Goal: Find specific page/section: Find specific page/section

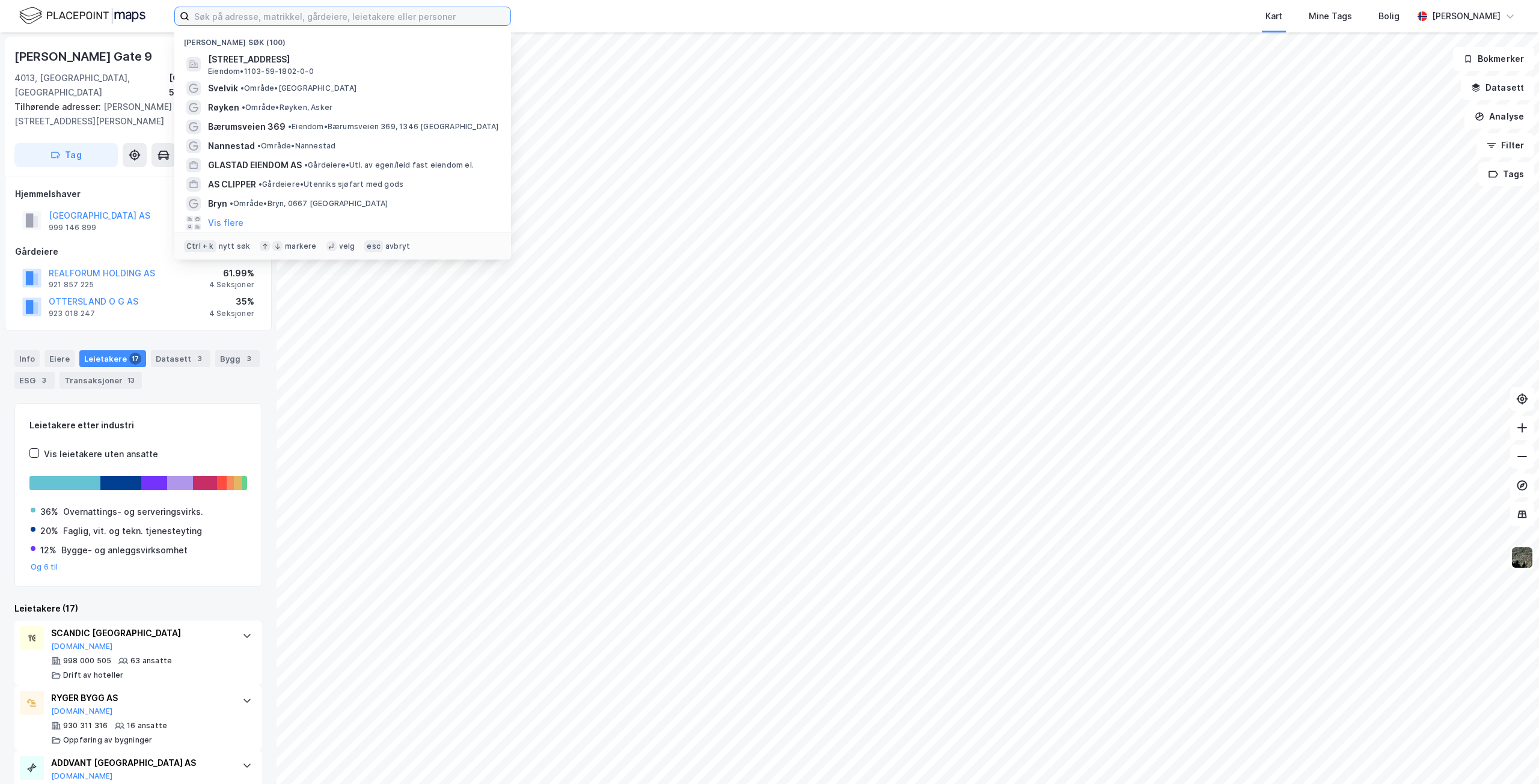
click at [372, 21] on input at bounding box center [350, 16] width 321 height 18
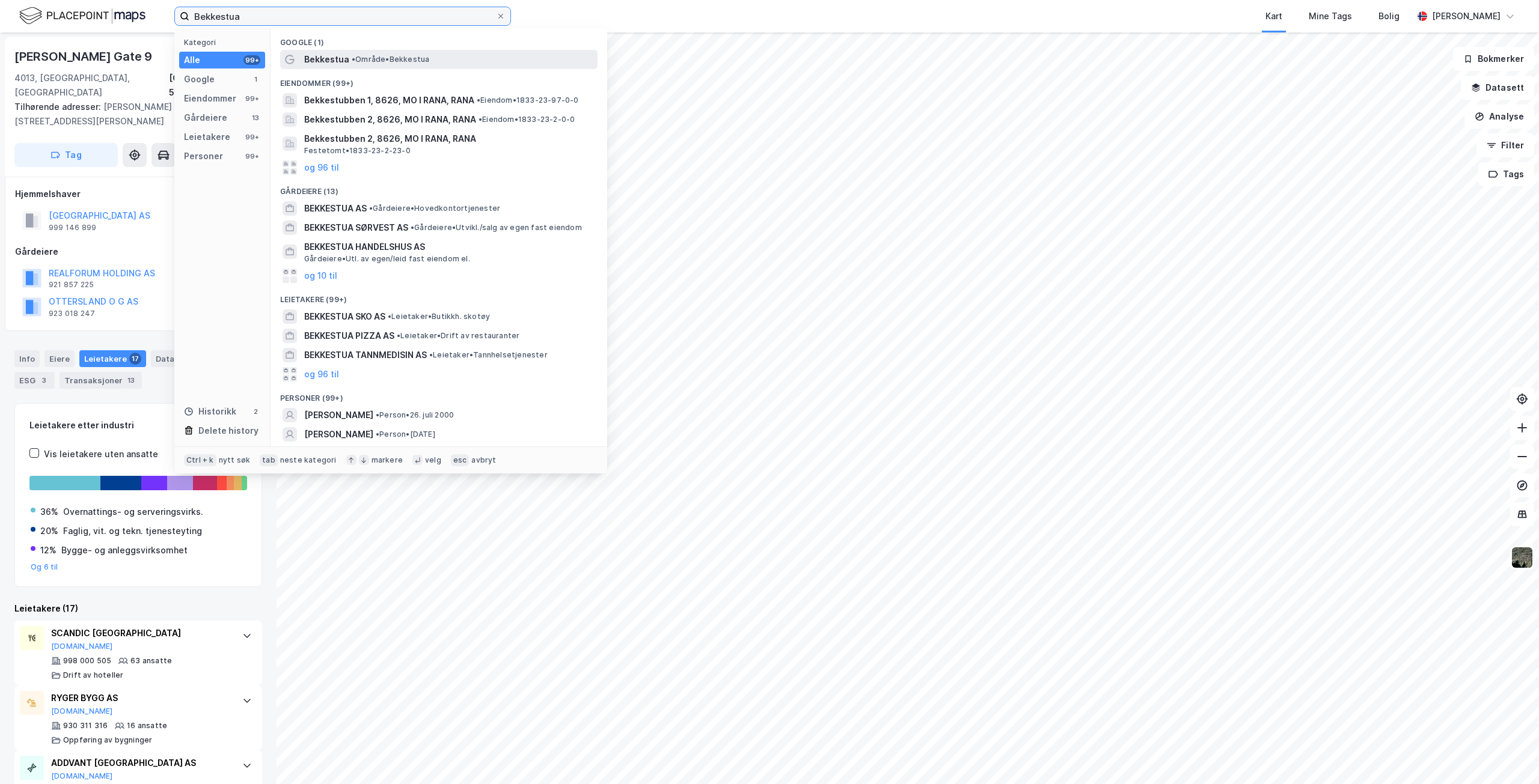
type input "Bekkestua"
click at [324, 59] on span "Bekkestua" at bounding box center [327, 59] width 45 height 15
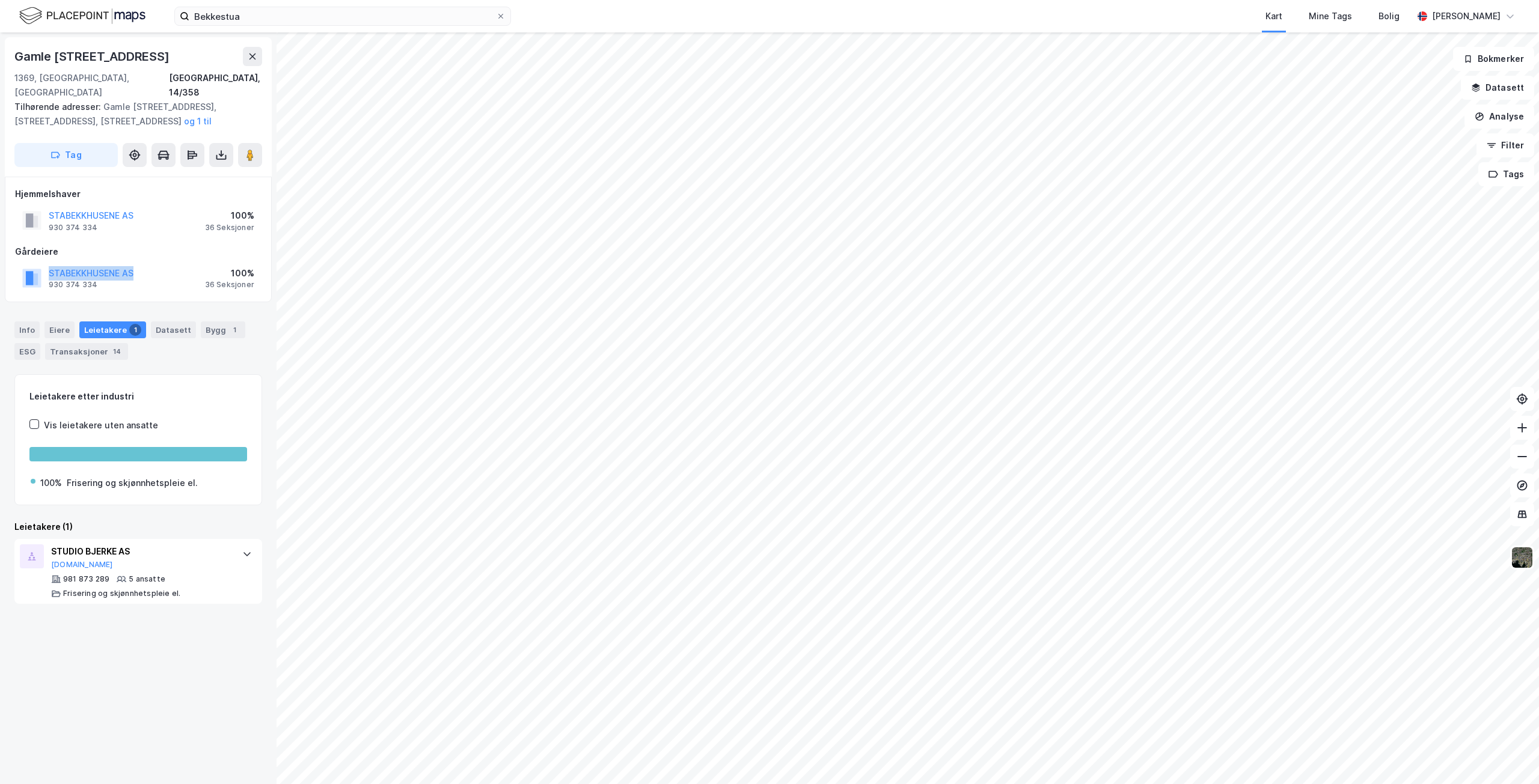
drag, startPoint x: 47, startPoint y: 257, endPoint x: 135, endPoint y: 260, distance: 88.1
click at [135, 264] on div "STABEKKHUSENE AS 930 374 334 100% 36 Seksjoner" at bounding box center [138, 278] width 247 height 29
copy button "STABEKKHUSENE AS"
